Goal: Information Seeking & Learning: Learn about a topic

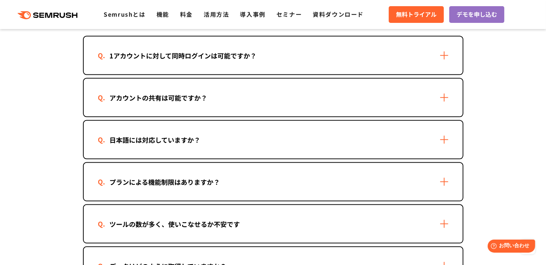
scroll to position [1052, 0]
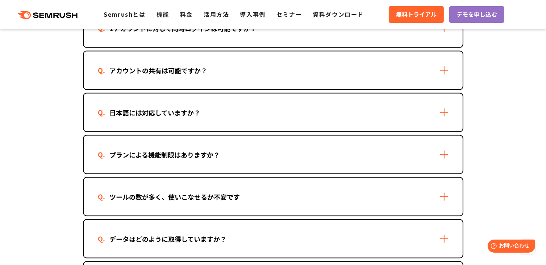
click at [136, 142] on div "プランによる機能制限はありますか？" at bounding box center [273, 155] width 379 height 38
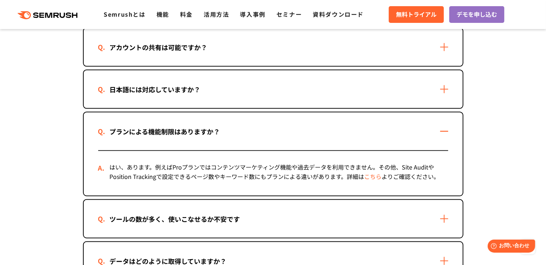
scroll to position [1088, 0]
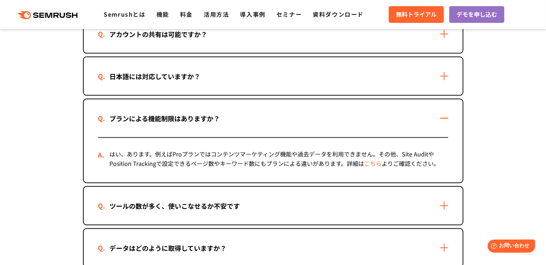
click at [374, 159] on link "こちら" at bounding box center [373, 163] width 17 height 9
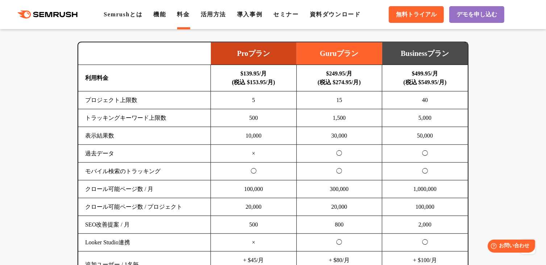
scroll to position [399, 0]
